Goal: Transaction & Acquisition: Purchase product/service

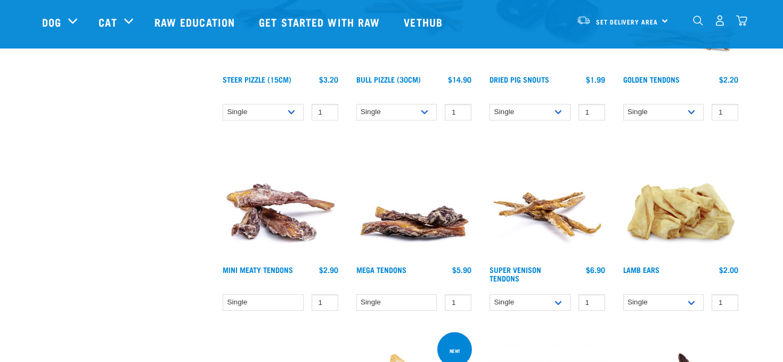
scroll to position [441, 0]
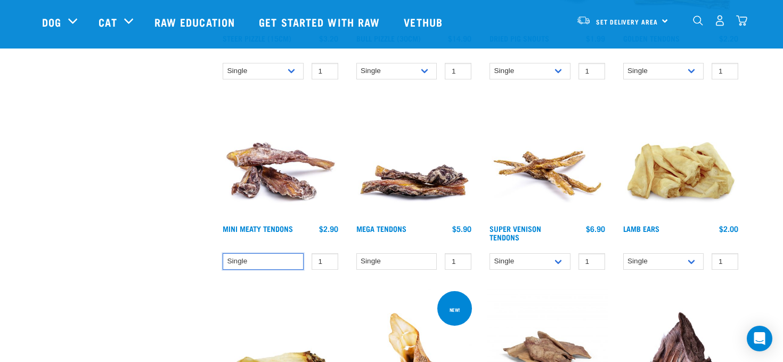
click at [254, 261] on select "Single" at bounding box center [263, 261] width 81 height 17
click at [150, 255] on div "× Filter products Pet Type Dog Cat Experience New Raw Feeder Experienced Raw Fe…" at bounding box center [125, 247] width 178 height 1302
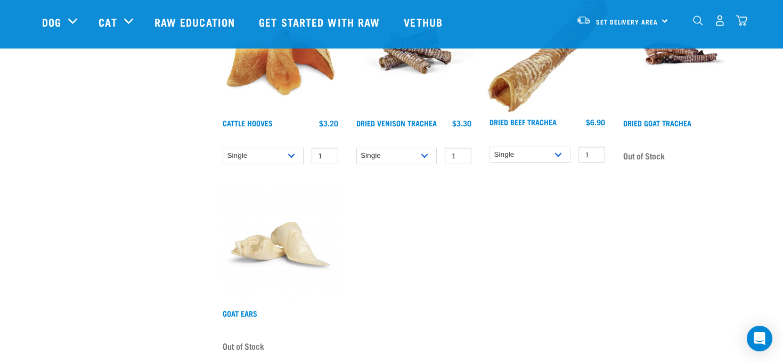
scroll to position [776, 0]
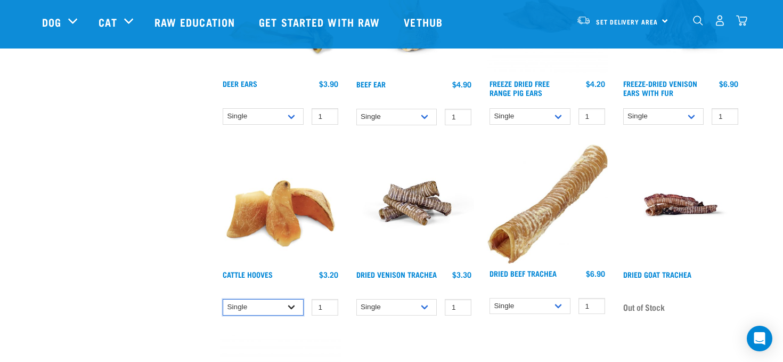
click at [292, 309] on select "Single 10 per pack Bulk (30 pack)" at bounding box center [263, 307] width 81 height 17
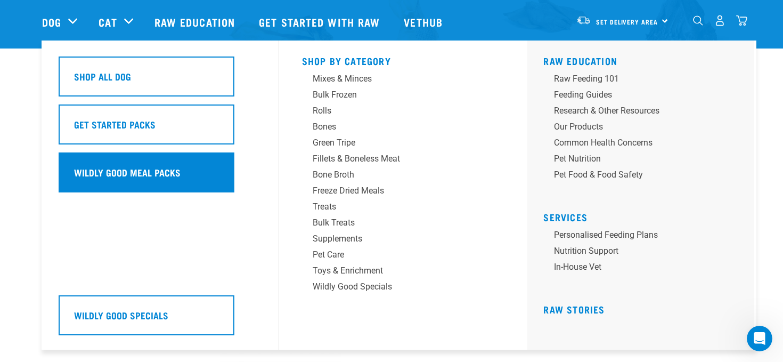
click at [170, 184] on div "Wildly Good Meal Packs" at bounding box center [147, 172] width 176 height 40
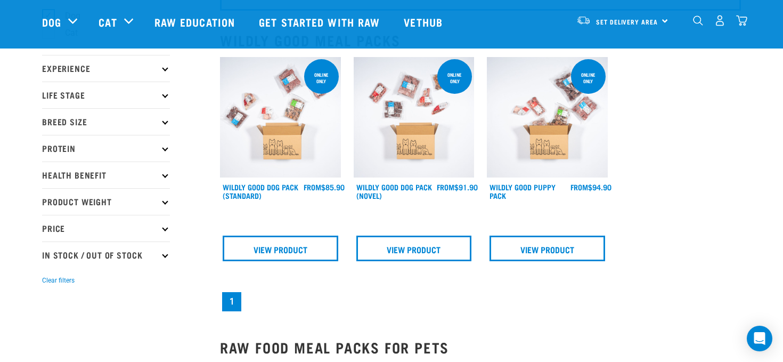
scroll to position [102, 0]
click at [400, 150] on img at bounding box center [414, 118] width 121 height 121
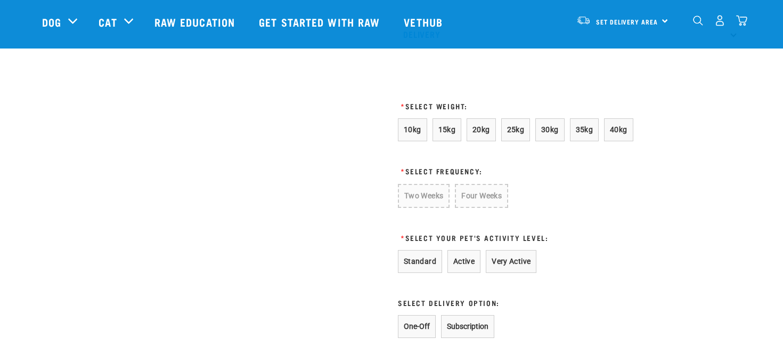
scroll to position [538, 0]
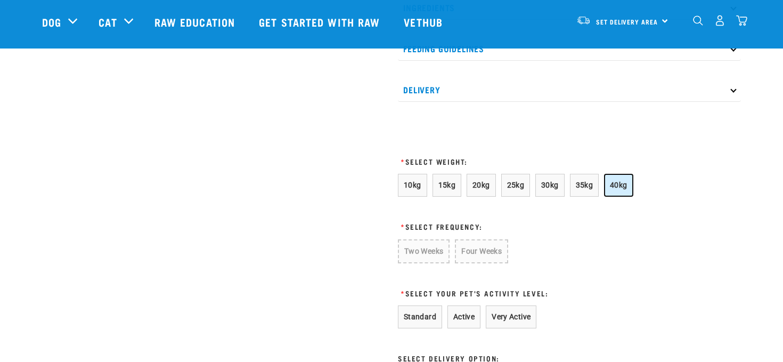
click at [611, 189] on span "40kg" at bounding box center [619, 184] width 18 height 9
